Goal: Use online tool/utility: Utilize a website feature to perform a specific function

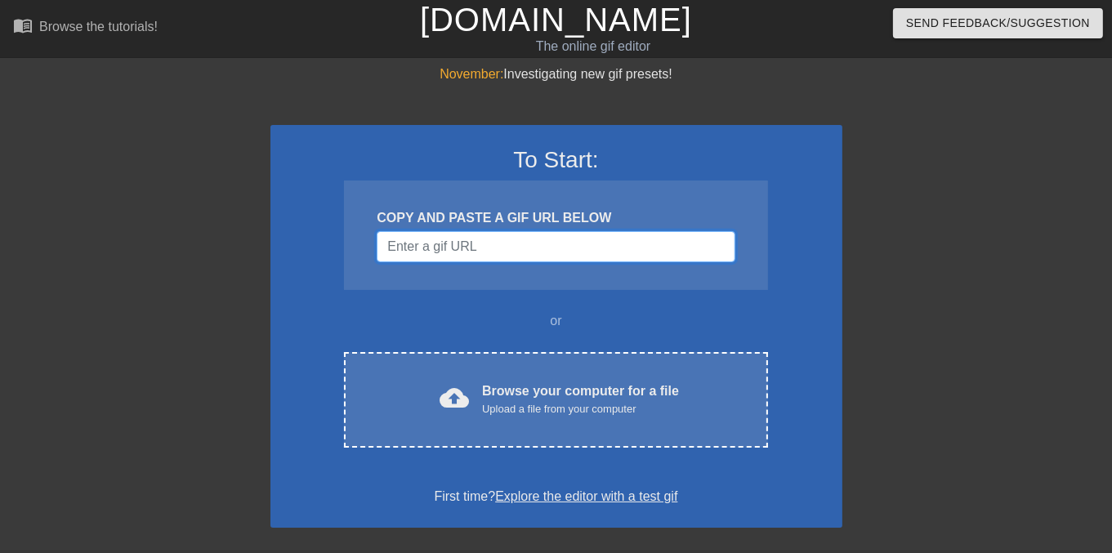
click at [473, 247] on input "Username" at bounding box center [556, 246] width 358 height 31
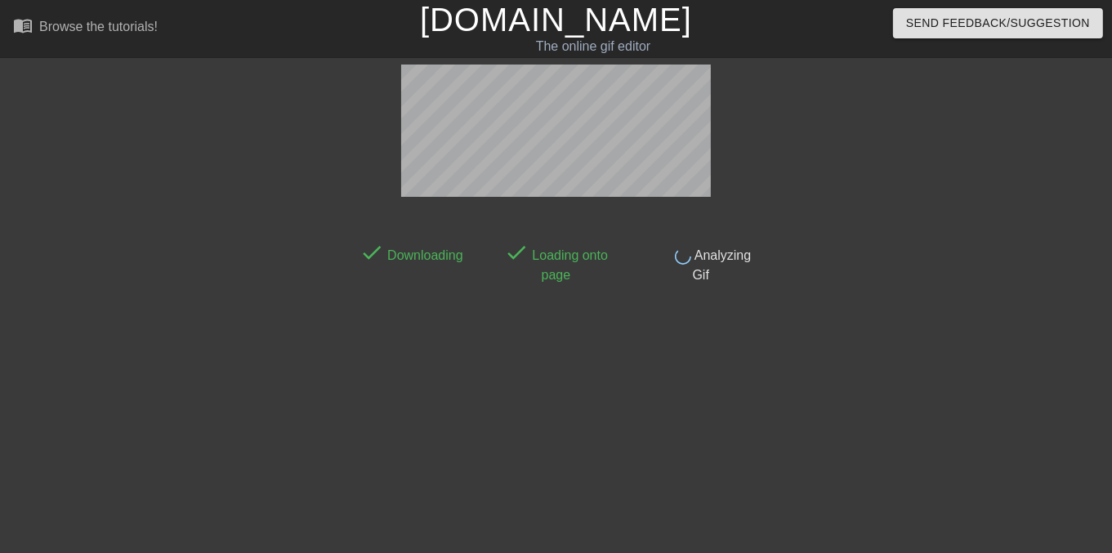
scroll to position [39, 0]
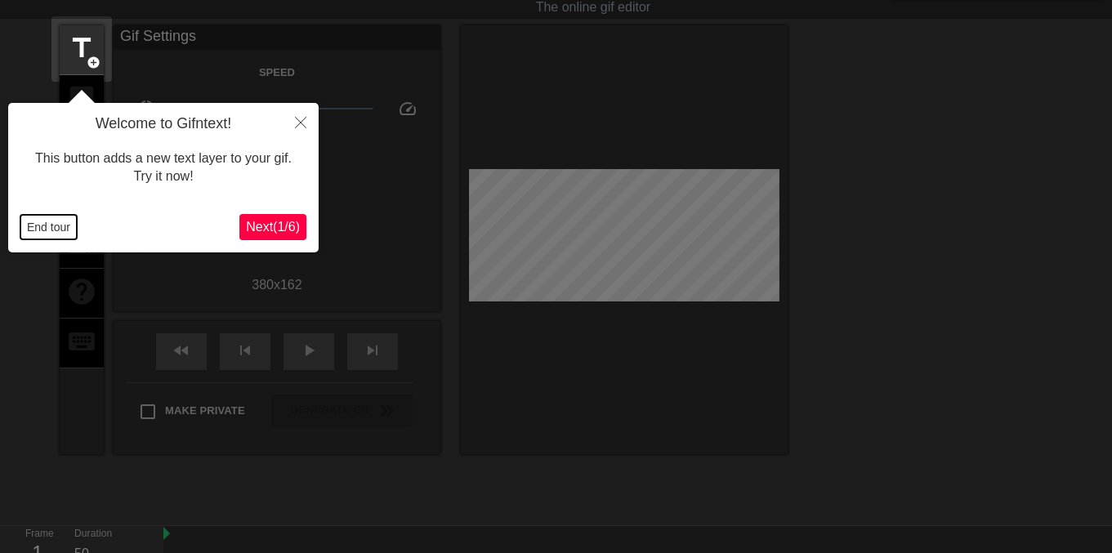
click at [33, 231] on button "End tour" at bounding box center [48, 227] width 56 height 25
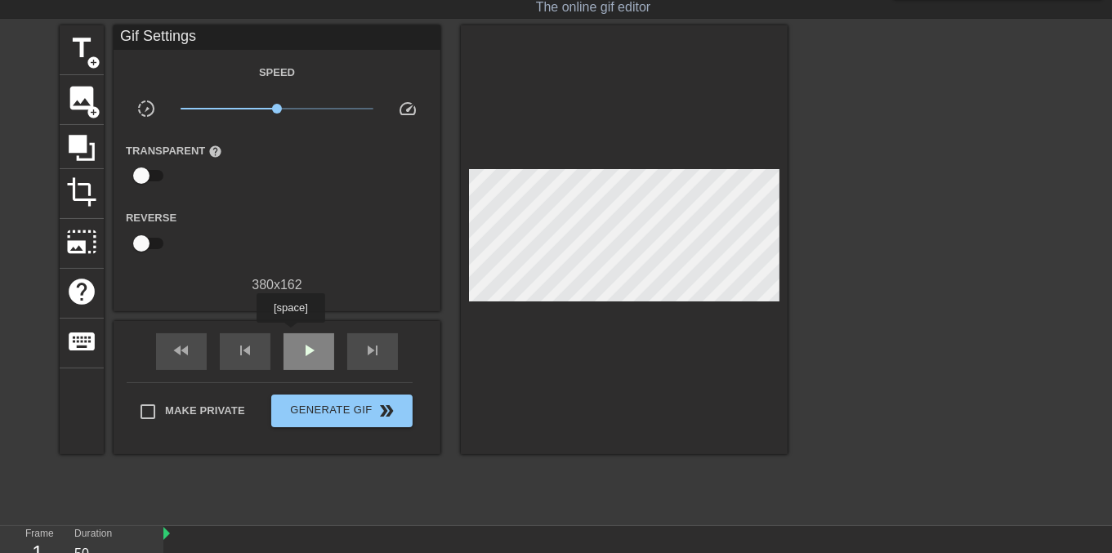
click at [290, 334] on div "play_arrow" at bounding box center [308, 351] width 51 height 37
click at [296, 354] on div "pause" at bounding box center [308, 351] width 51 height 37
click at [300, 350] on span "play_arrow" at bounding box center [309, 351] width 20 height 20
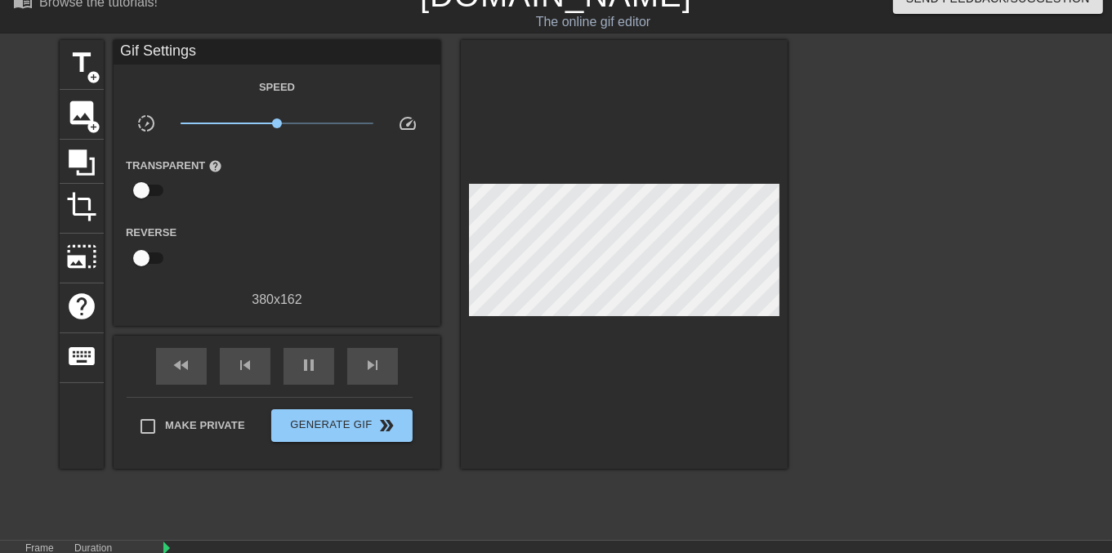
scroll to position [23, 0]
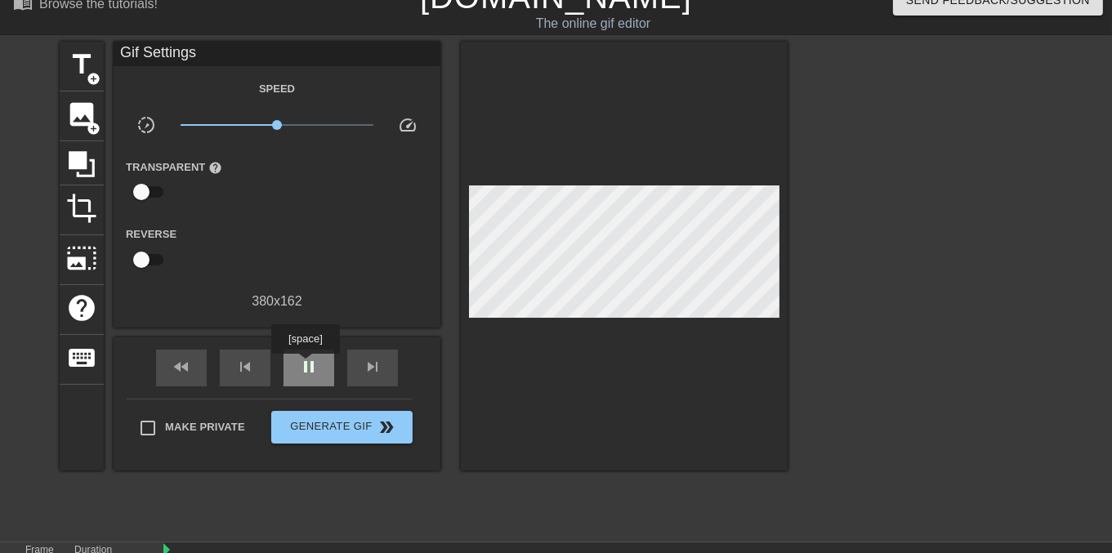
click at [305, 365] on span "pause" at bounding box center [309, 367] width 20 height 20
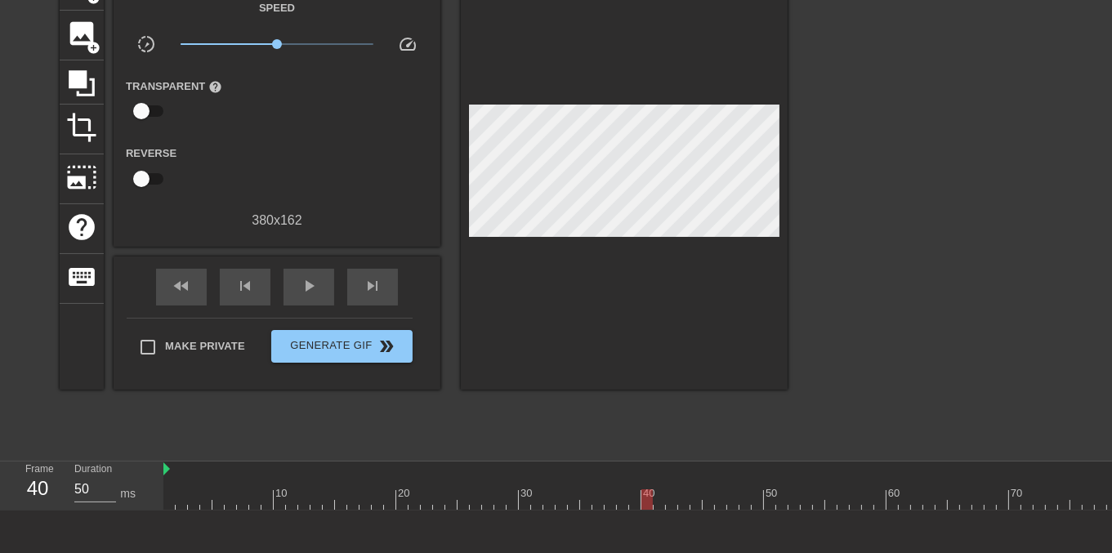
scroll to position [186, 0]
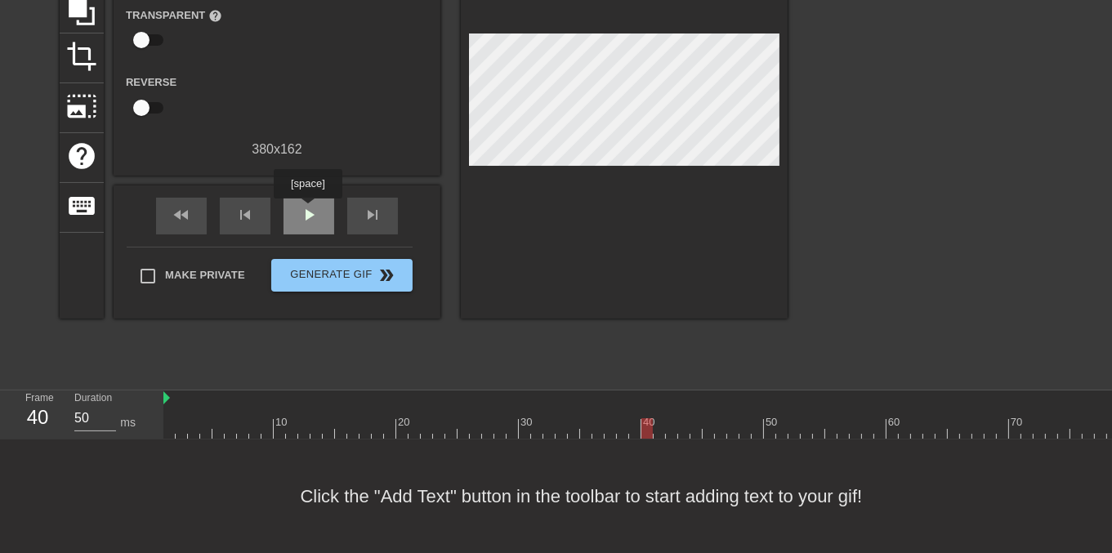
click at [307, 210] on span "play_arrow" at bounding box center [309, 215] width 20 height 20
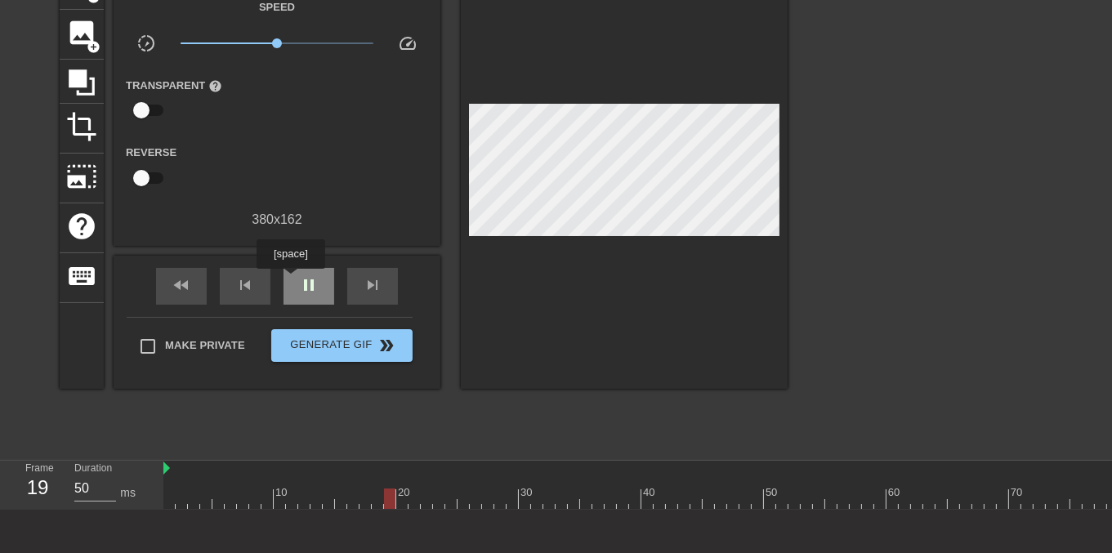
click at [291, 280] on div "pause" at bounding box center [308, 286] width 51 height 37
click at [229, 284] on div "skip_previous" at bounding box center [245, 286] width 51 height 37
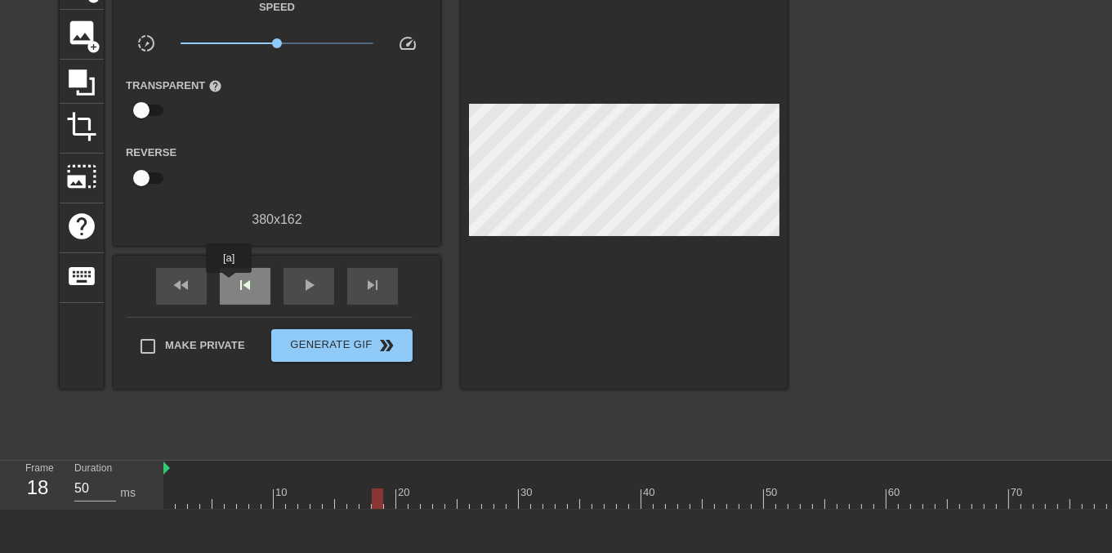
click at [229, 284] on div "skip_previous" at bounding box center [245, 286] width 51 height 37
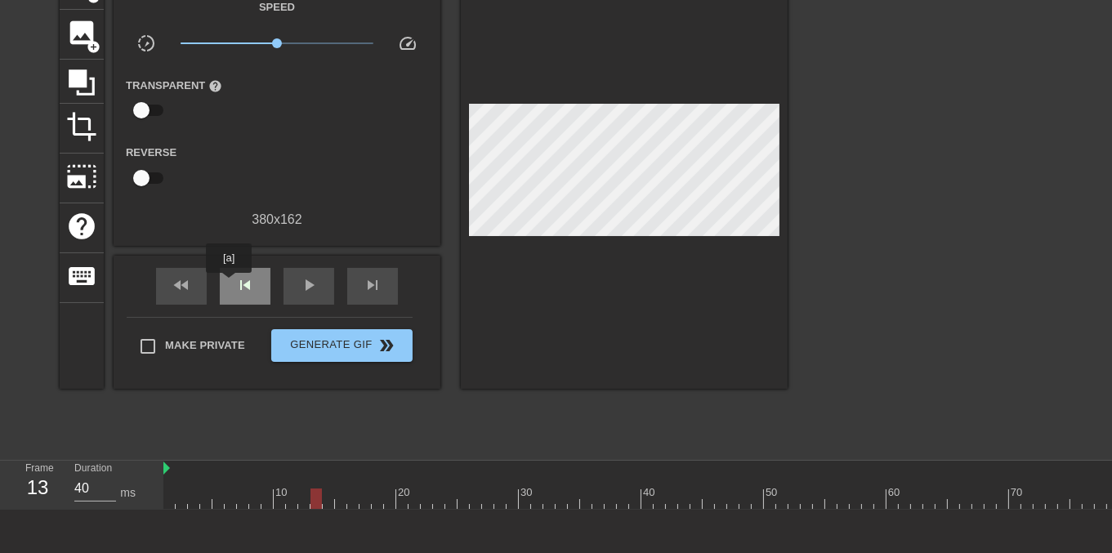
click at [229, 284] on div "skip_previous" at bounding box center [245, 286] width 51 height 37
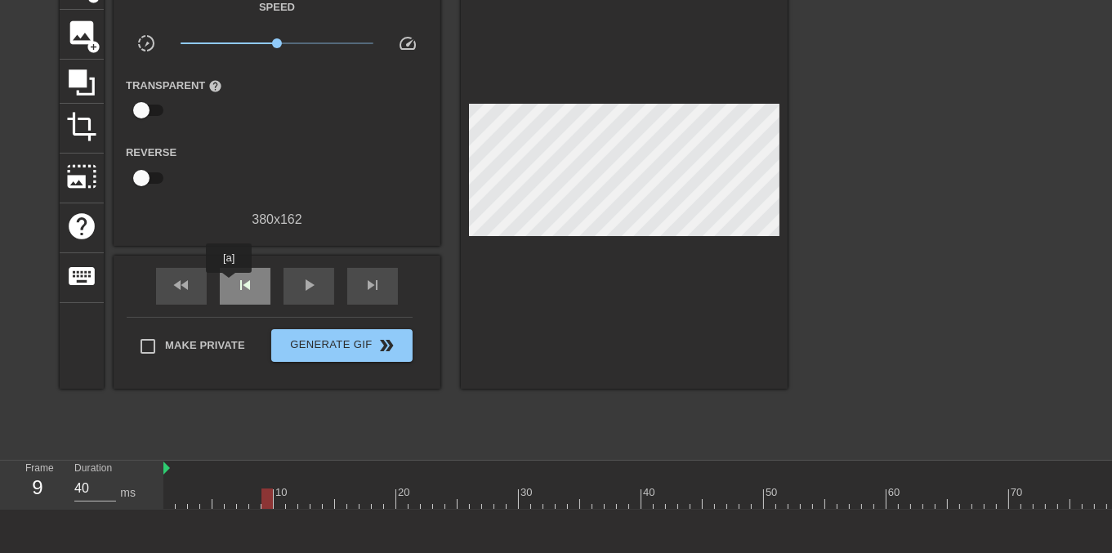
click at [229, 284] on div "skip_previous" at bounding box center [245, 286] width 51 height 37
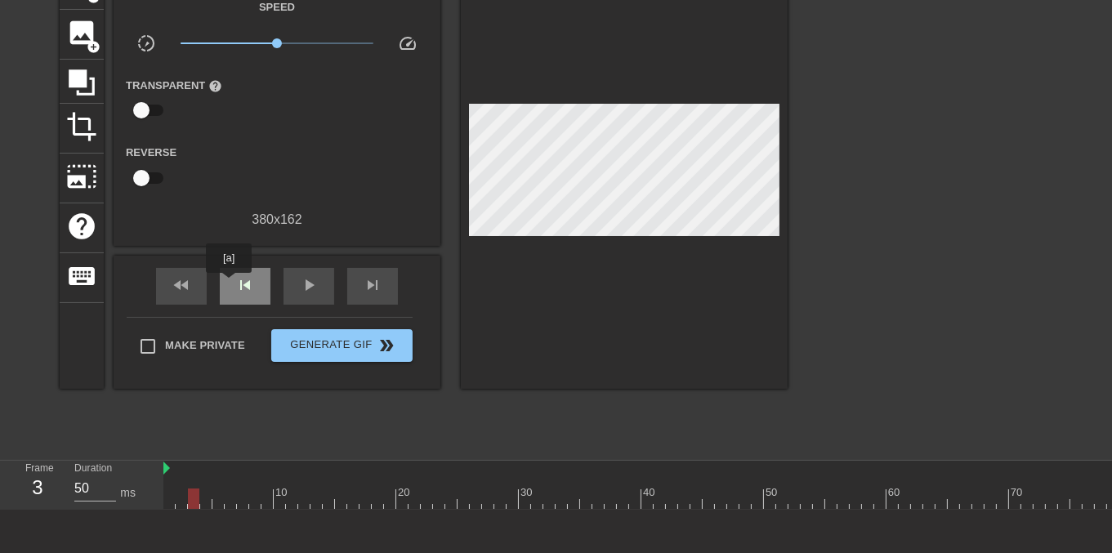
click at [229, 284] on div "skip_previous" at bounding box center [245, 286] width 51 height 37
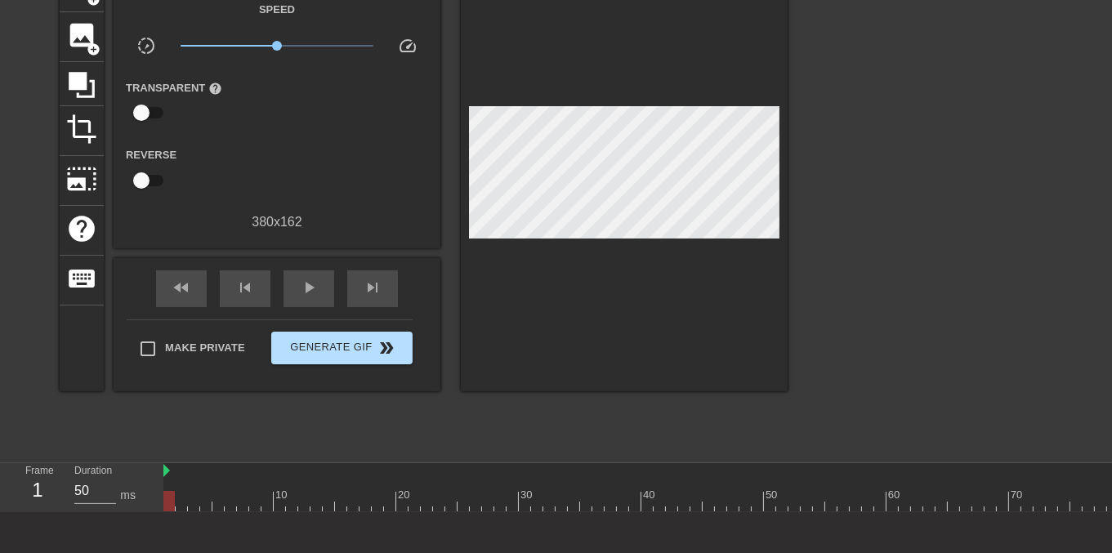
scroll to position [186, 0]
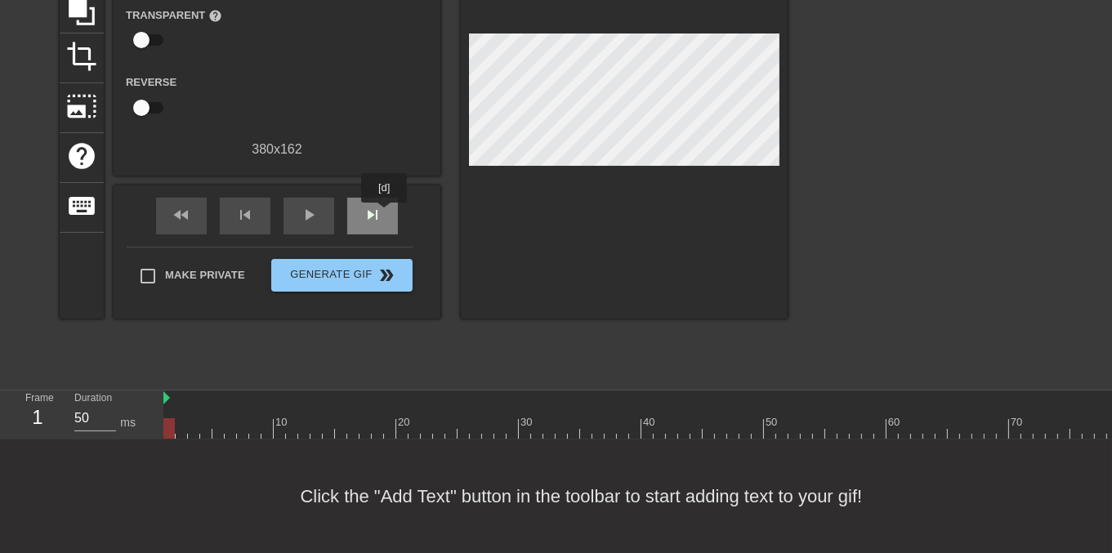
click at [385, 214] on div "skip_next" at bounding box center [372, 216] width 51 height 37
type input "40"
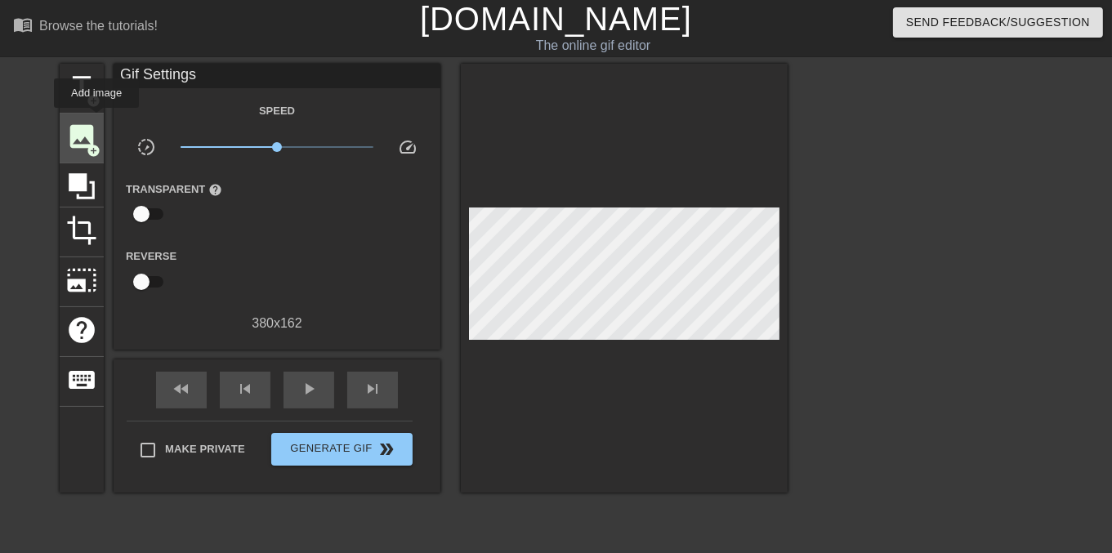
scroll to position [0, 0]
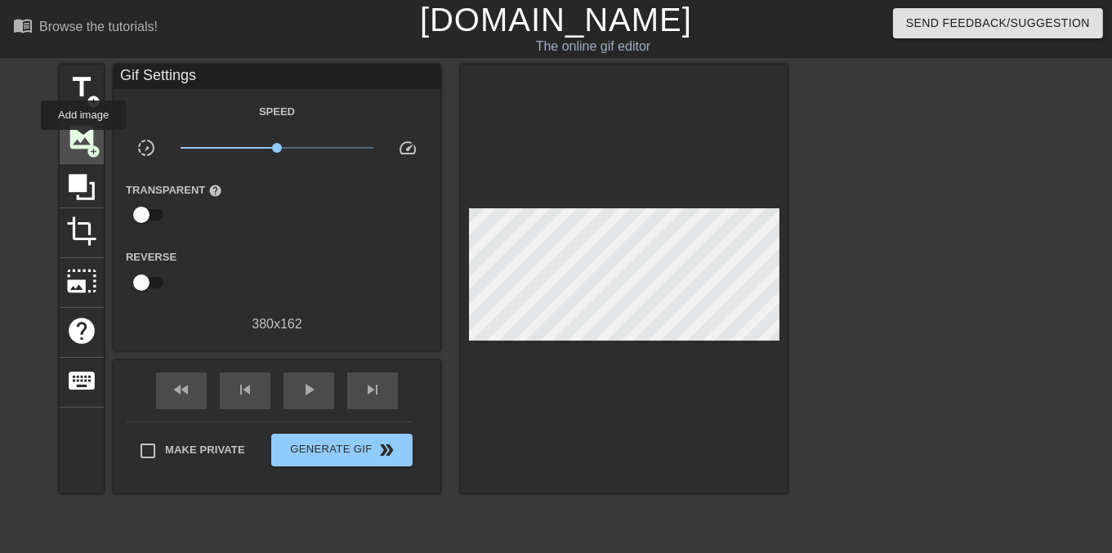
click at [83, 141] on span "image" at bounding box center [81, 137] width 31 height 31
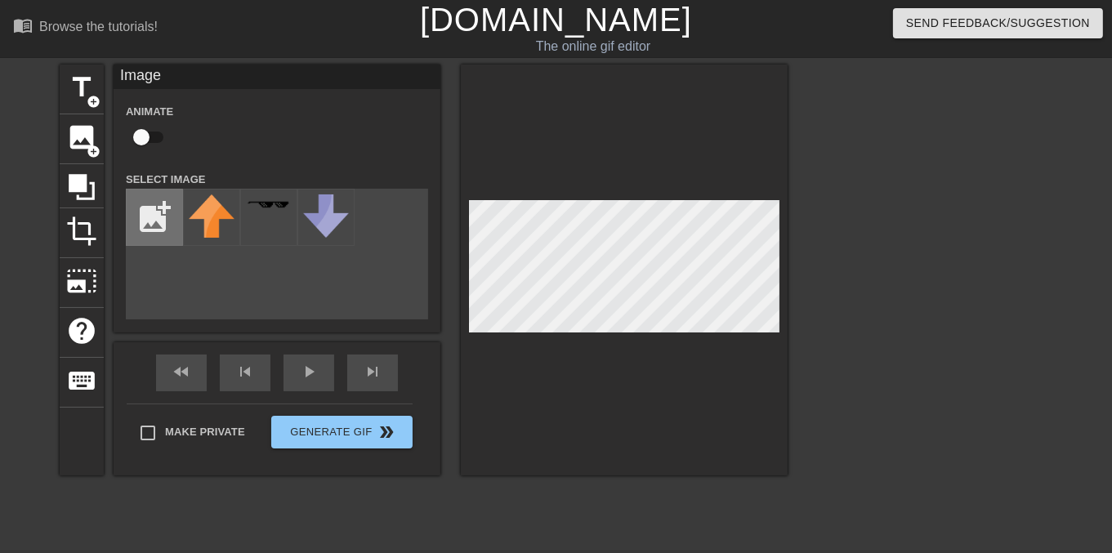
click at [142, 223] on input "file" at bounding box center [155, 217] width 56 height 56
type input "C:\fakepath\transparent-Photoroom (2).png"
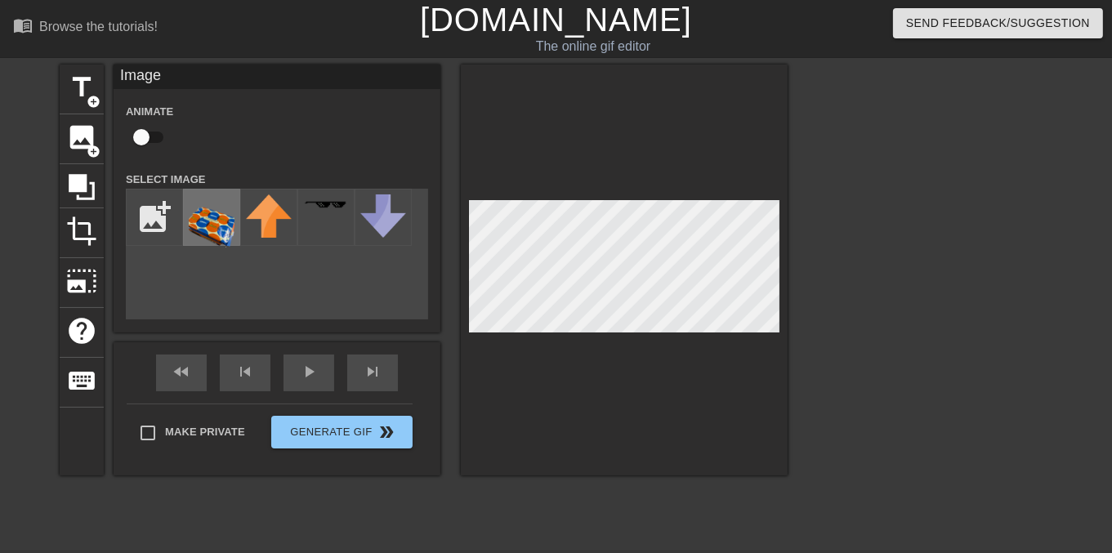
click at [202, 221] on img at bounding box center [212, 224] width 46 height 60
click at [686, 365] on div at bounding box center [624, 270] width 327 height 411
click at [612, 334] on div at bounding box center [624, 270] width 327 height 411
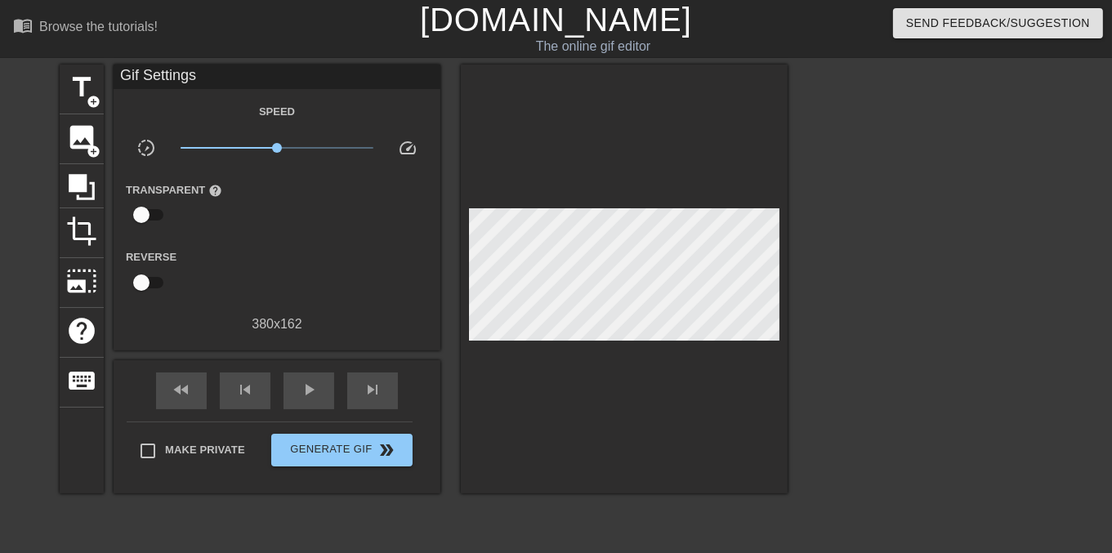
click at [1004, 266] on div at bounding box center [929, 310] width 245 height 490
click at [90, 140] on span "image" at bounding box center [81, 137] width 31 height 31
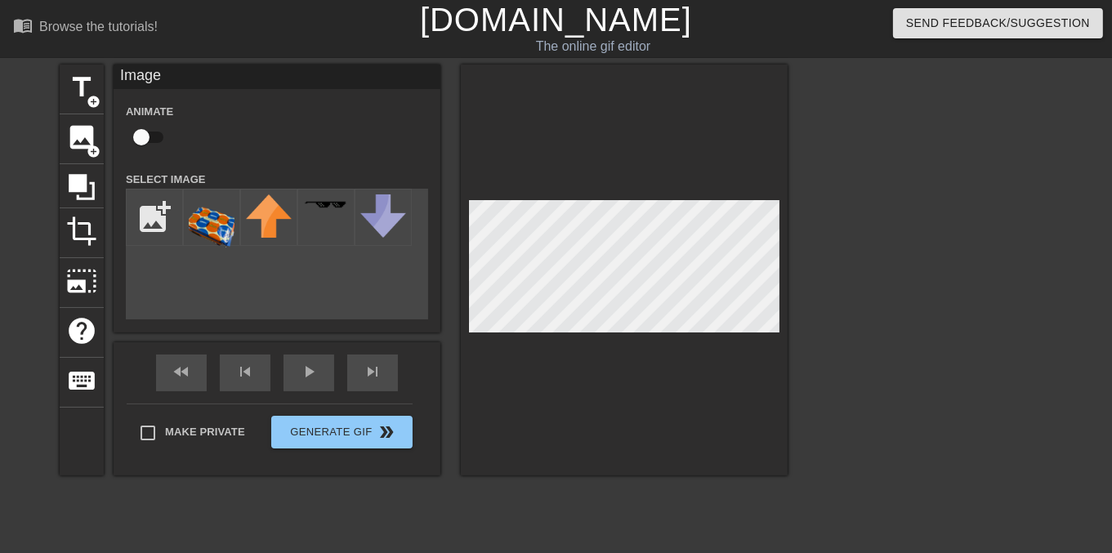
click at [954, 319] on div at bounding box center [929, 310] width 245 height 490
click at [210, 216] on img at bounding box center [212, 224] width 46 height 60
click at [565, 332] on div at bounding box center [624, 270] width 327 height 411
click at [590, 337] on div at bounding box center [624, 270] width 327 height 411
click at [142, 140] on input "checkbox" at bounding box center [141, 137] width 93 height 31
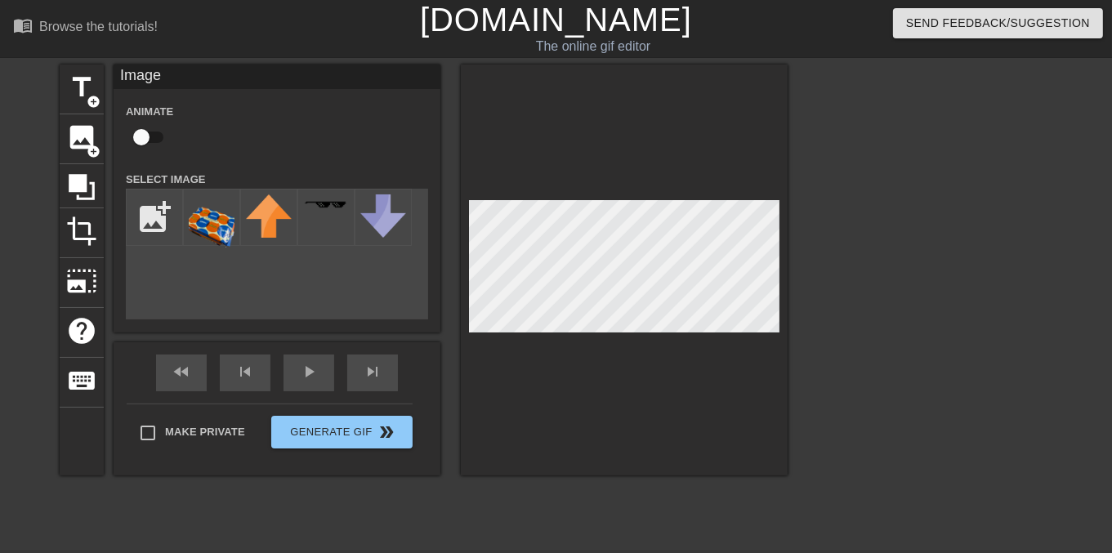
checkbox input "true"
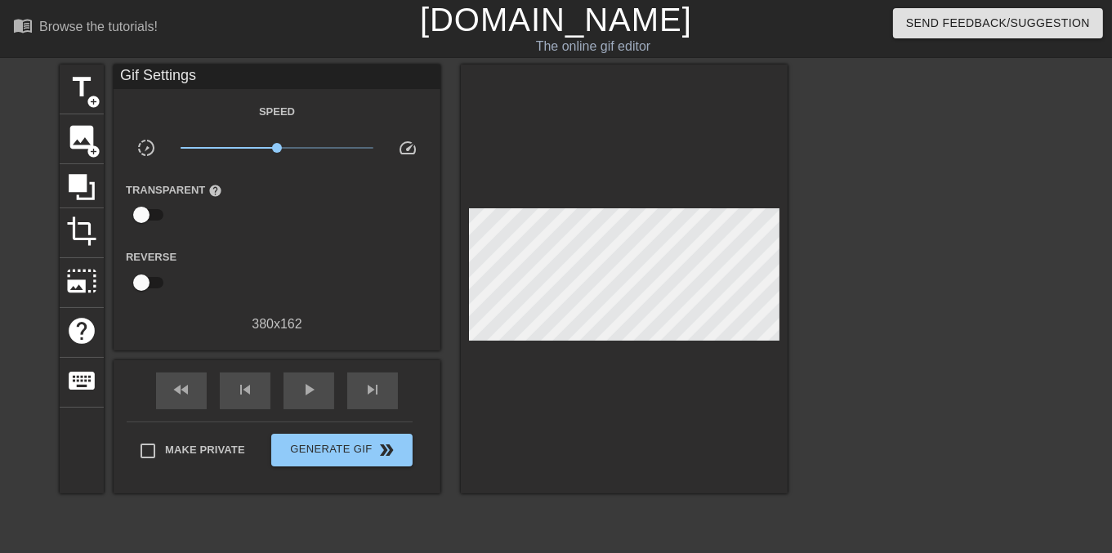
click at [533, 402] on div at bounding box center [624, 279] width 327 height 429
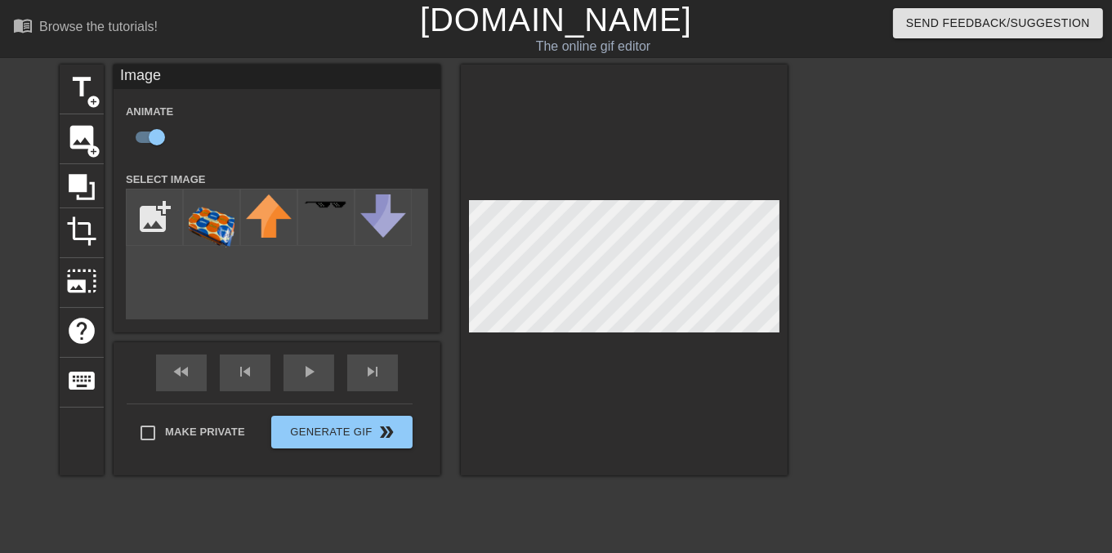
click at [708, 552] on html "menu_book Browse the tutorials! [DOMAIN_NAME] The online gif editor Send Feedba…" at bounding box center [556, 344] width 1112 height 688
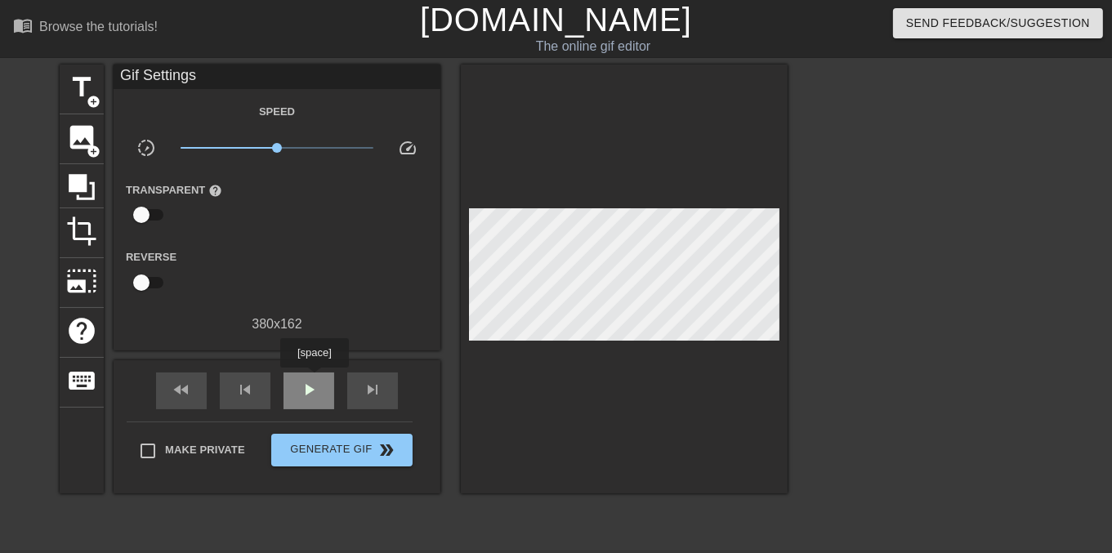
click at [314, 380] on span "play_arrow" at bounding box center [309, 390] width 20 height 20
click at [303, 387] on span "pause" at bounding box center [309, 390] width 20 height 20
click at [384, 396] on div "skip_next" at bounding box center [372, 390] width 51 height 37
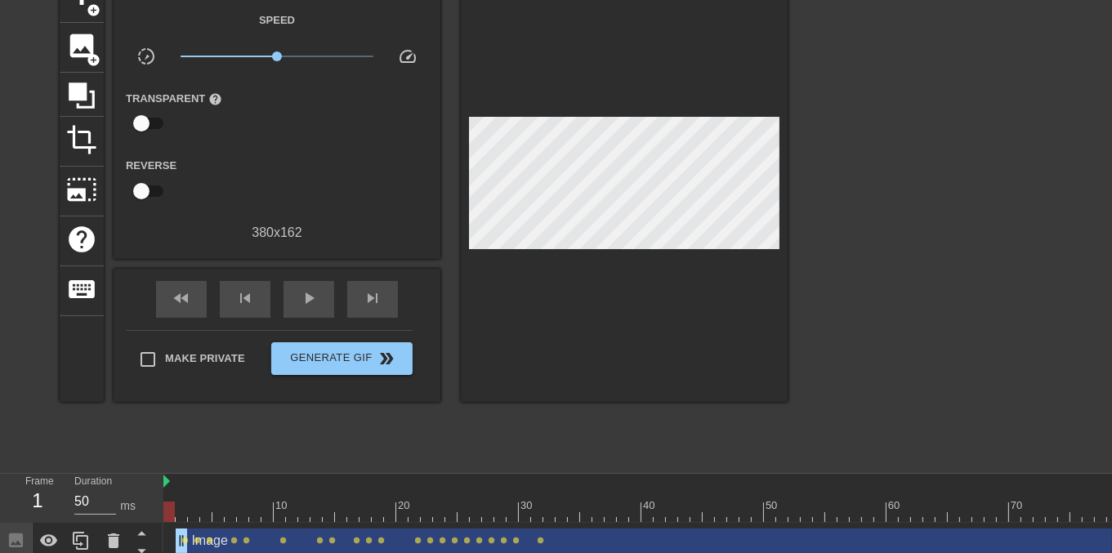
scroll to position [65, 0]
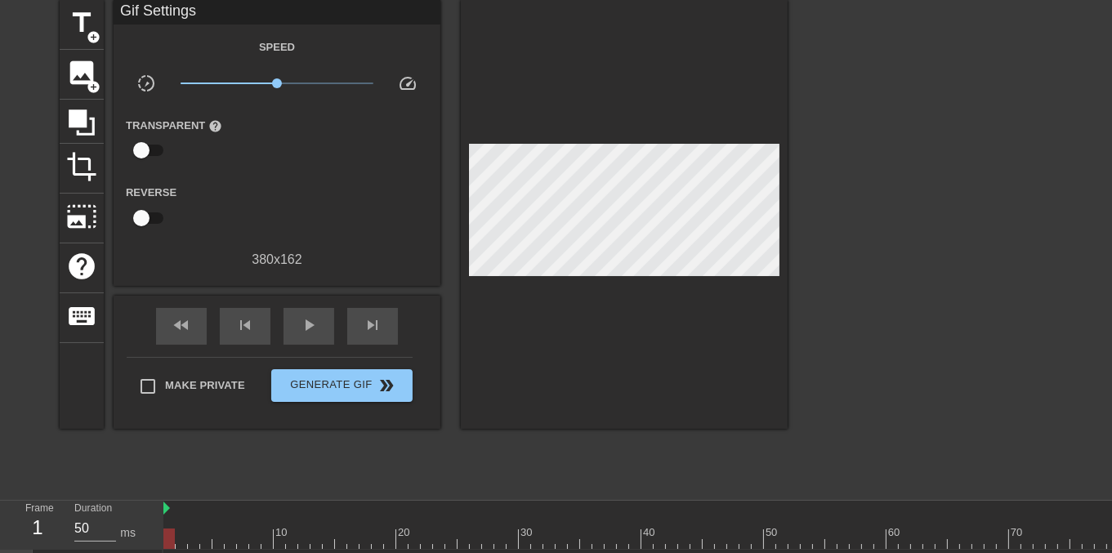
type input "40"
click at [92, 65] on span "image" at bounding box center [81, 72] width 31 height 31
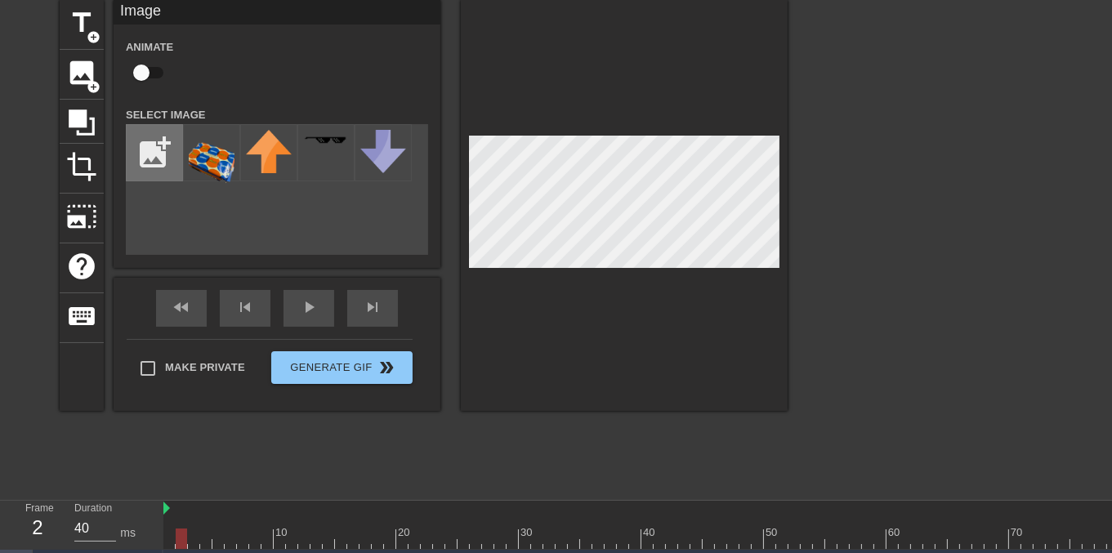
click at [160, 161] on input "file" at bounding box center [155, 153] width 56 height 56
type input "C:\fakepath\76fcfef3-c366-49a9-9009-01aa291ce676_medium.jpg"
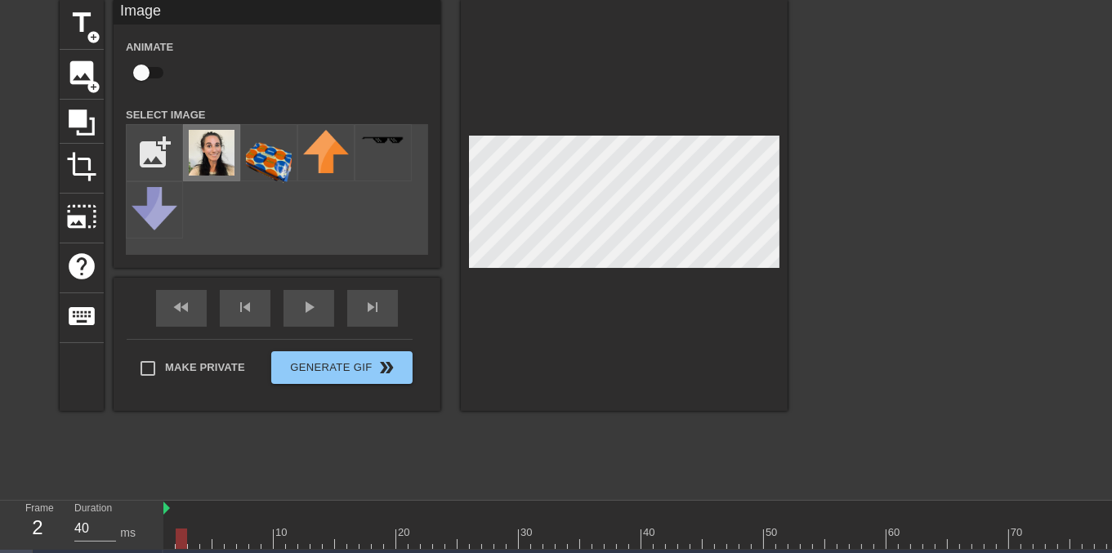
click at [220, 140] on img at bounding box center [212, 153] width 46 height 46
click at [617, 272] on div at bounding box center [624, 205] width 327 height 411
click at [701, 552] on html "menu_book Browse the tutorials! [DOMAIN_NAME] The online gif editor Send Feedba…" at bounding box center [556, 297] width 1112 height 724
click at [947, 145] on div at bounding box center [929, 245] width 245 height 490
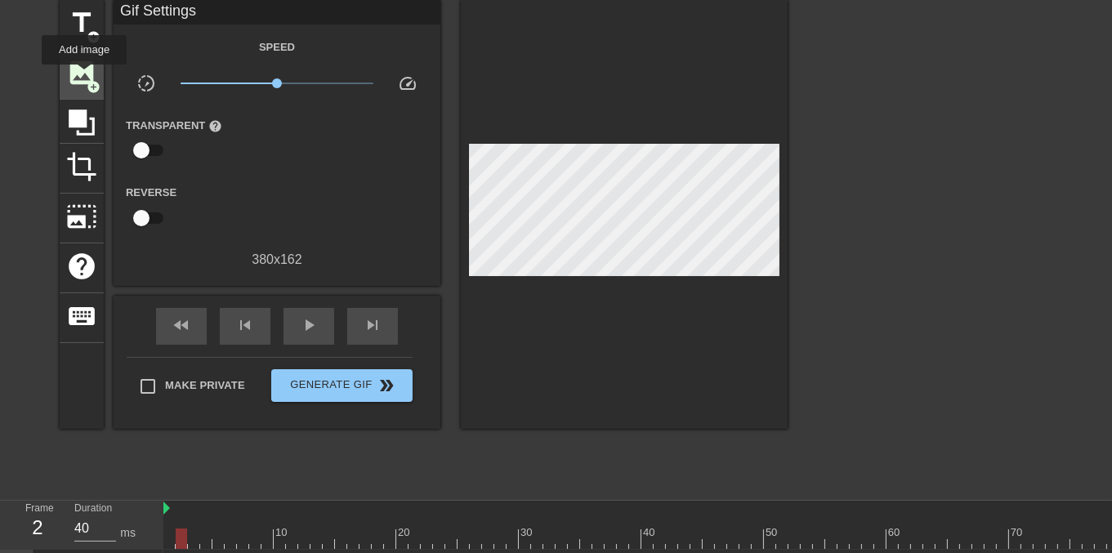
click at [84, 76] on span "image" at bounding box center [81, 72] width 31 height 31
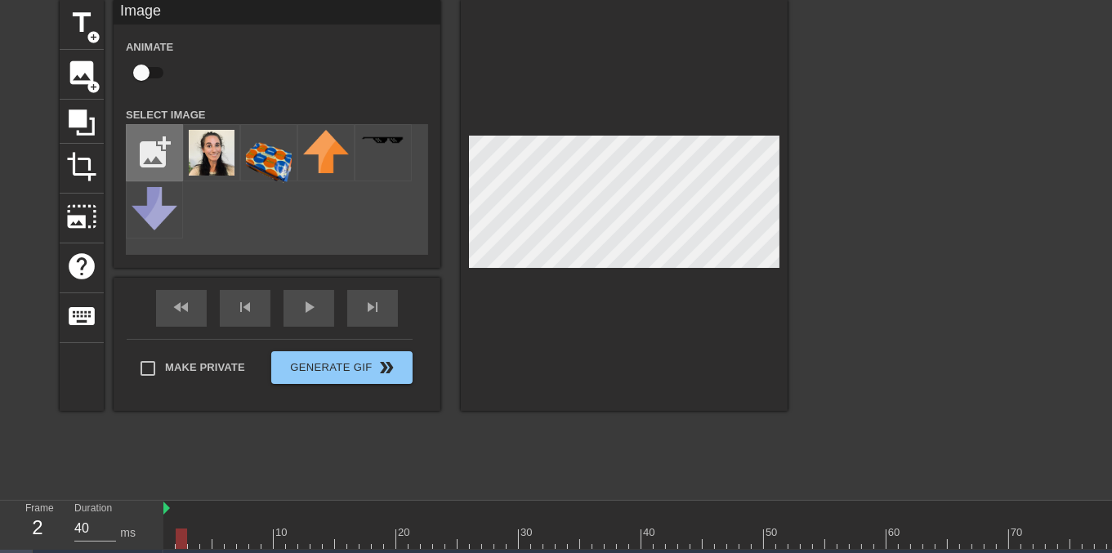
click at [154, 145] on input "file" at bounding box center [155, 153] width 56 height 56
type input "C:\fakepath\transparent-Photoroom (3).png"
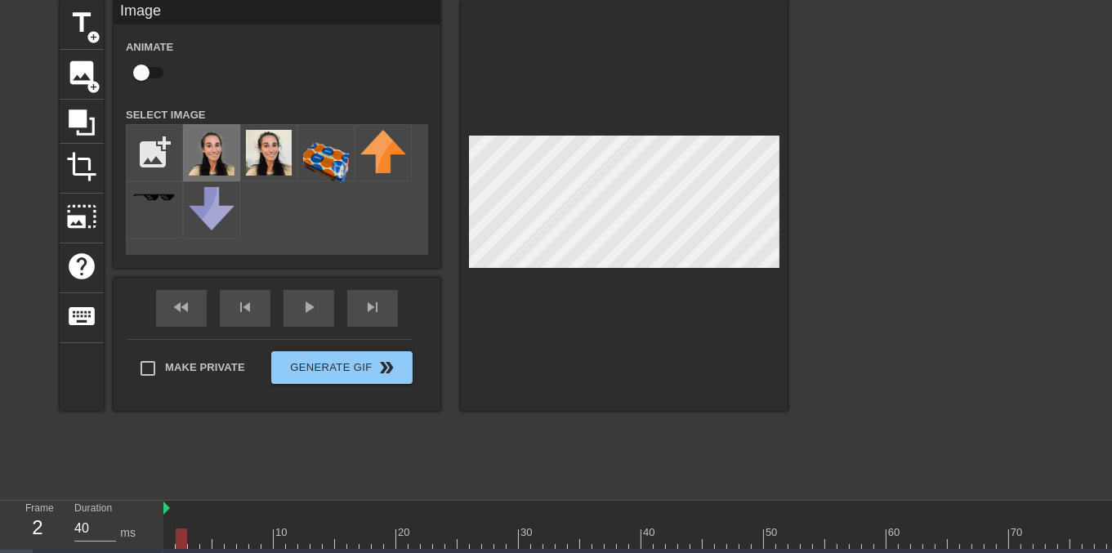
click at [218, 157] on img at bounding box center [212, 153] width 46 height 46
click at [801, 218] on div "title add_circle image add_circle crop photo_size_select_large help keyboard Im…" at bounding box center [556, 245] width 1112 height 490
click at [140, 72] on input "checkbox" at bounding box center [141, 72] width 93 height 31
checkbox input "true"
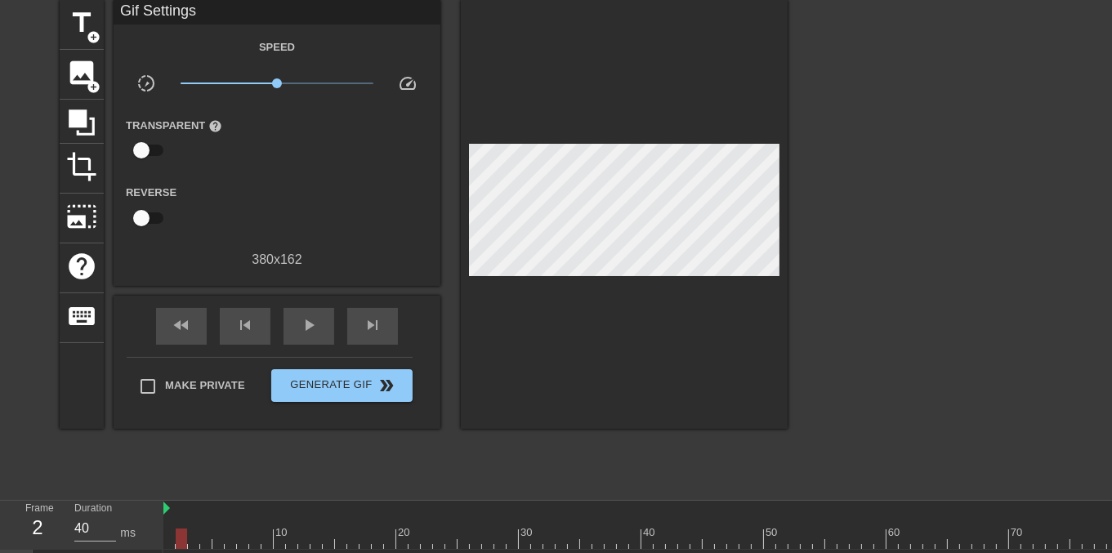
click at [622, 326] on div at bounding box center [624, 214] width 327 height 429
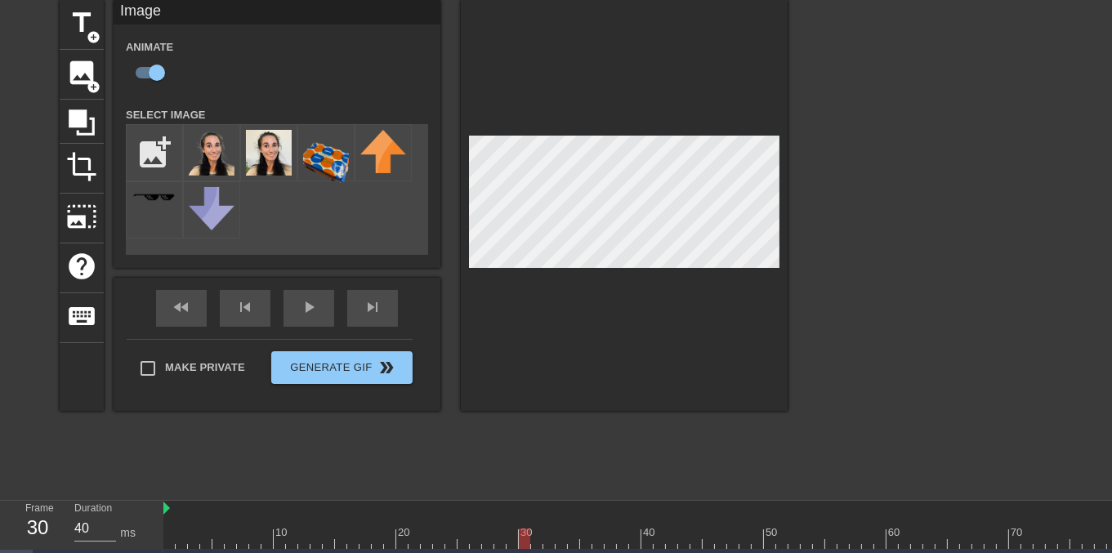
click at [991, 212] on div "title add_circle image add_circle crop photo_size_select_large help keyboard Im…" at bounding box center [556, 245] width 1112 height 490
type input "40"
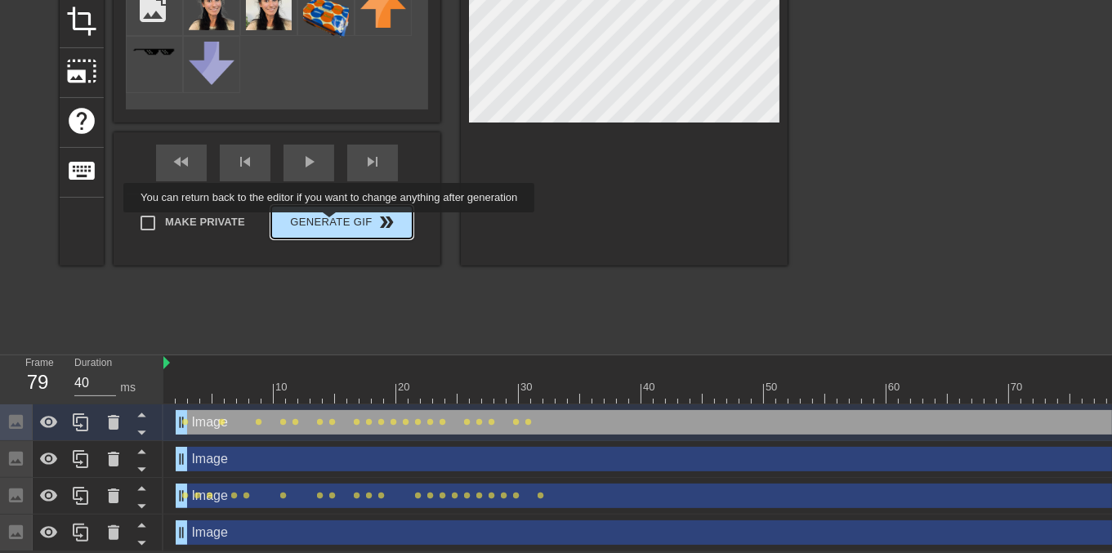
click at [337, 216] on span "Generate Gif double_arrow" at bounding box center [342, 222] width 128 height 20
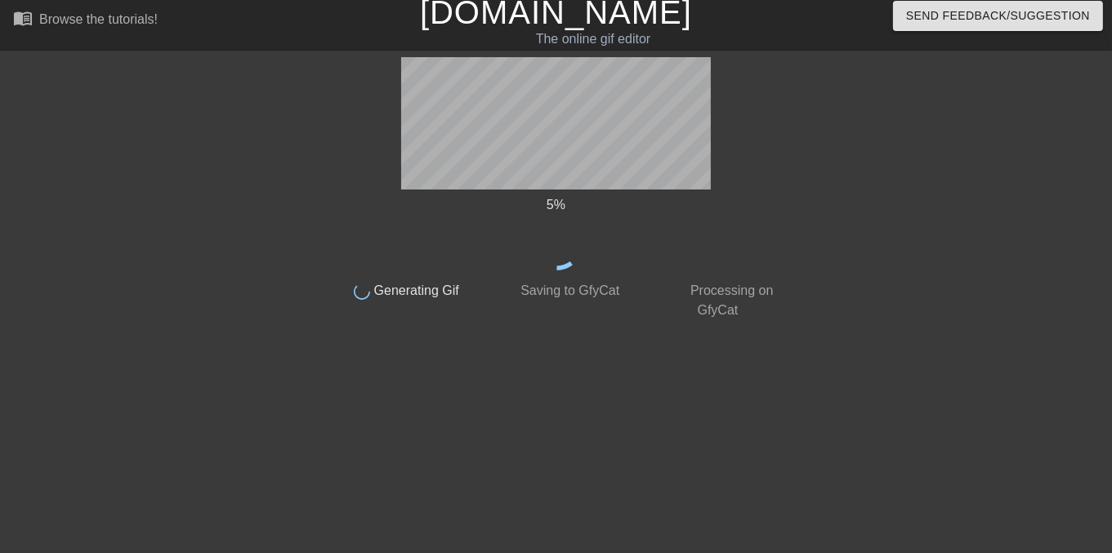
scroll to position [0, 0]
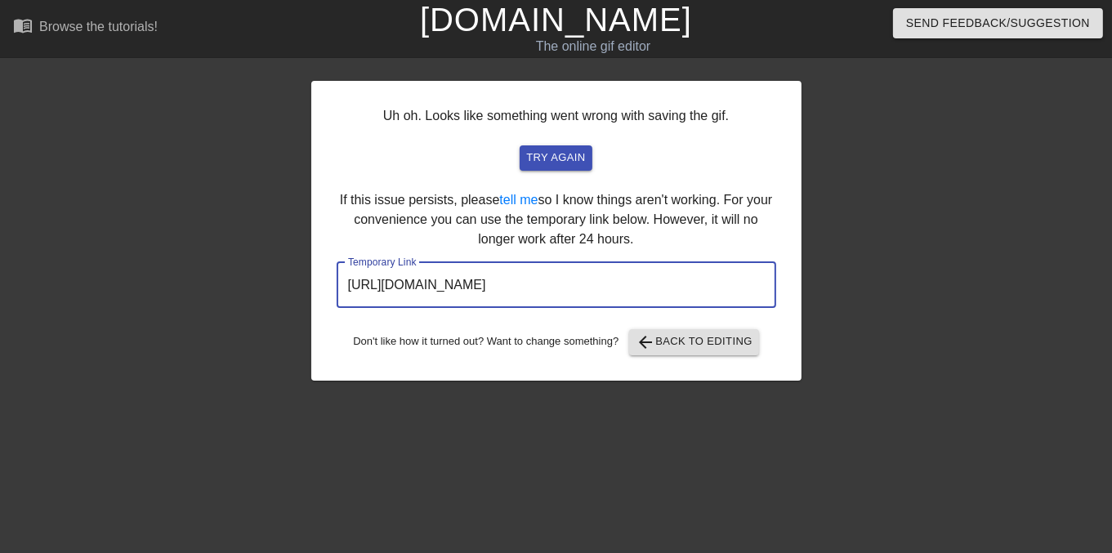
click at [680, 285] on input "[URL][DOMAIN_NAME]" at bounding box center [556, 285] width 439 height 46
